Goal: Task Accomplishment & Management: Use online tool/utility

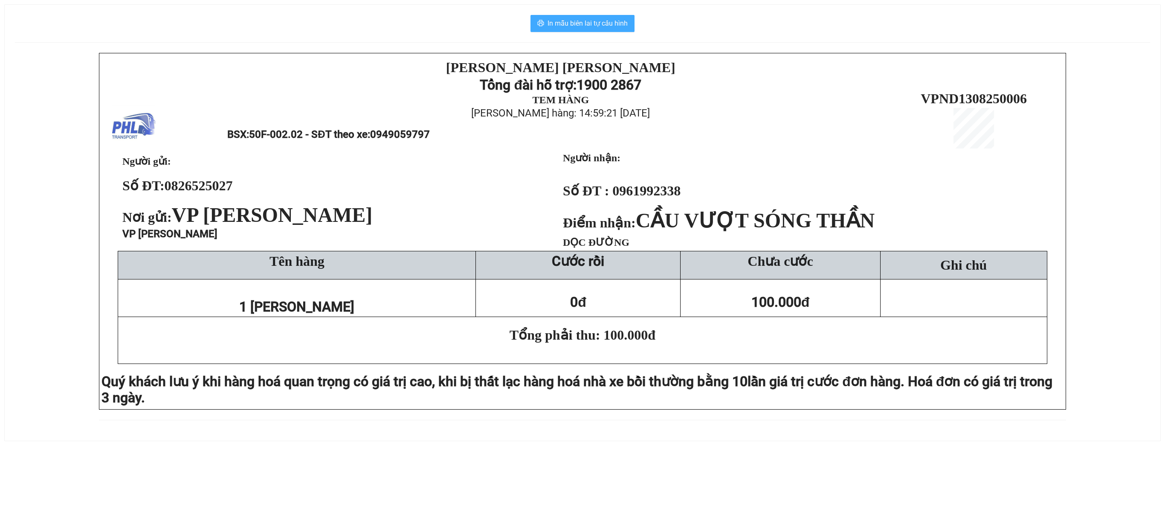
click at [609, 27] on span "In mẫu biên lai tự cấu hình" at bounding box center [588, 23] width 80 height 11
